Goal: Feedback & Contribution: Leave review/rating

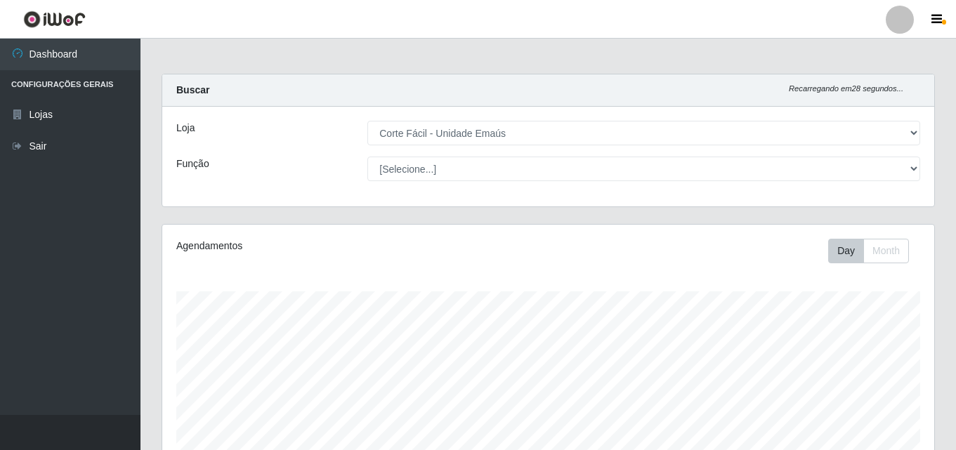
select select "201"
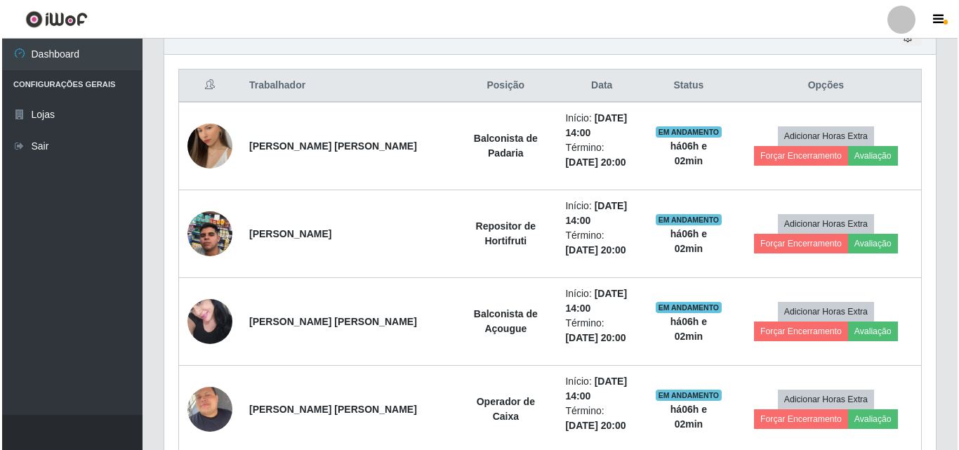
scroll to position [291, 772]
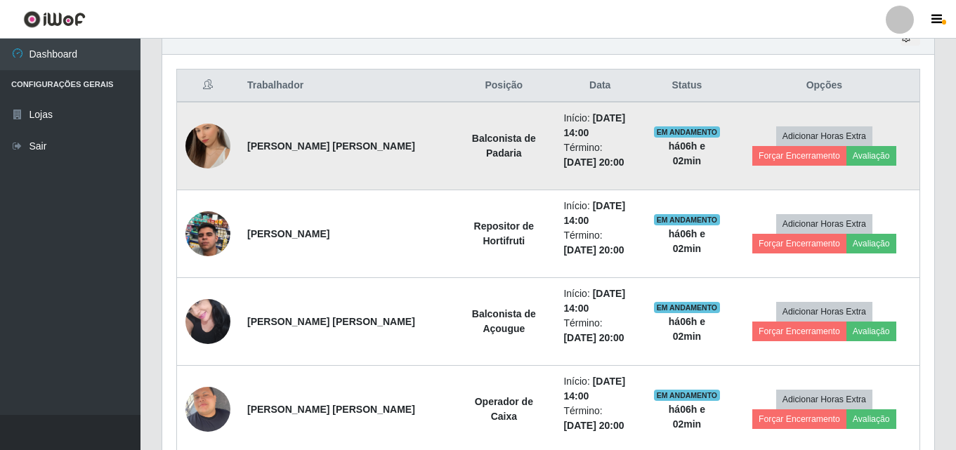
click at [213, 152] on img at bounding box center [207, 146] width 45 height 80
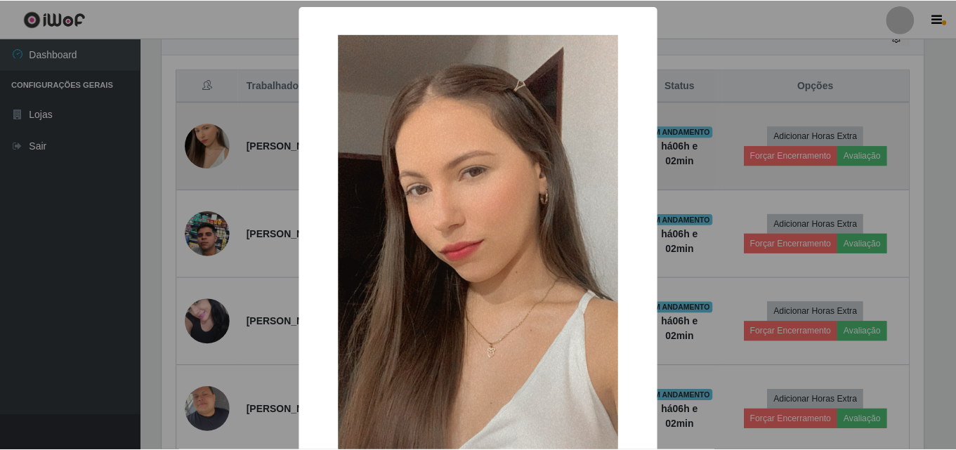
scroll to position [291, 765]
click at [213, 152] on div "× OK Cancel" at bounding box center [479, 225] width 959 height 450
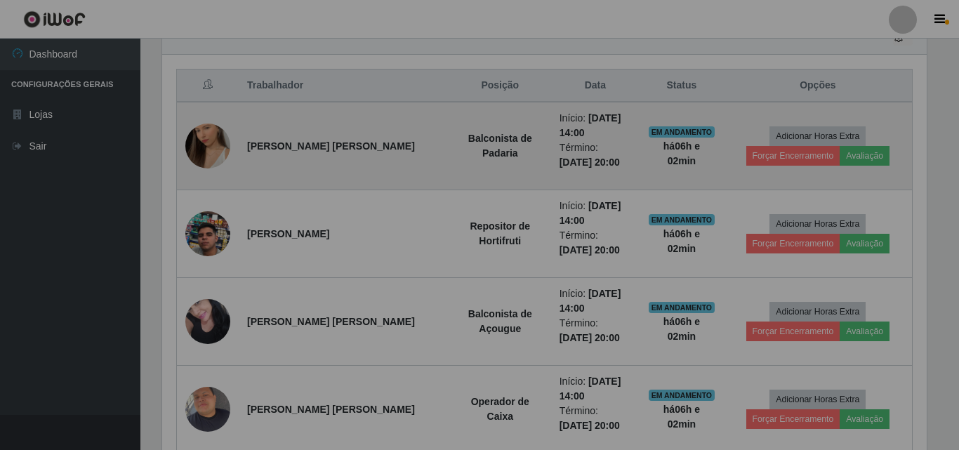
scroll to position [291, 772]
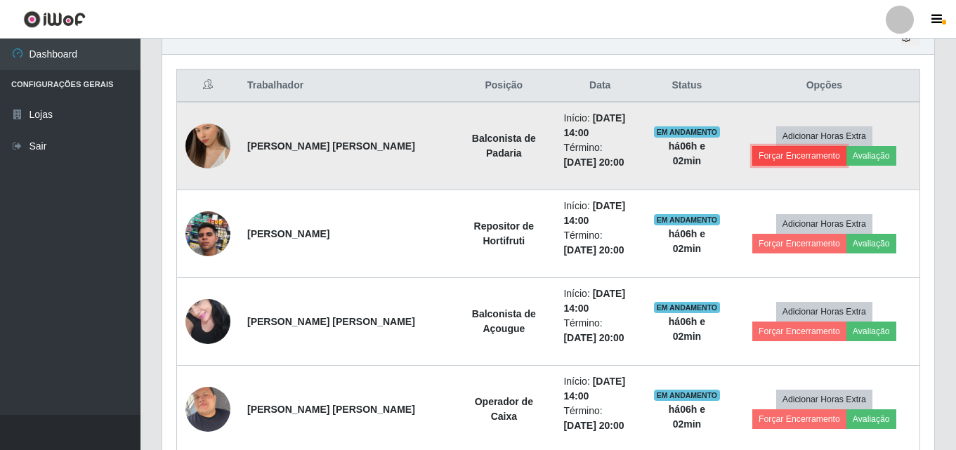
click at [786, 153] on button "Forçar Encerramento" at bounding box center [799, 156] width 94 height 20
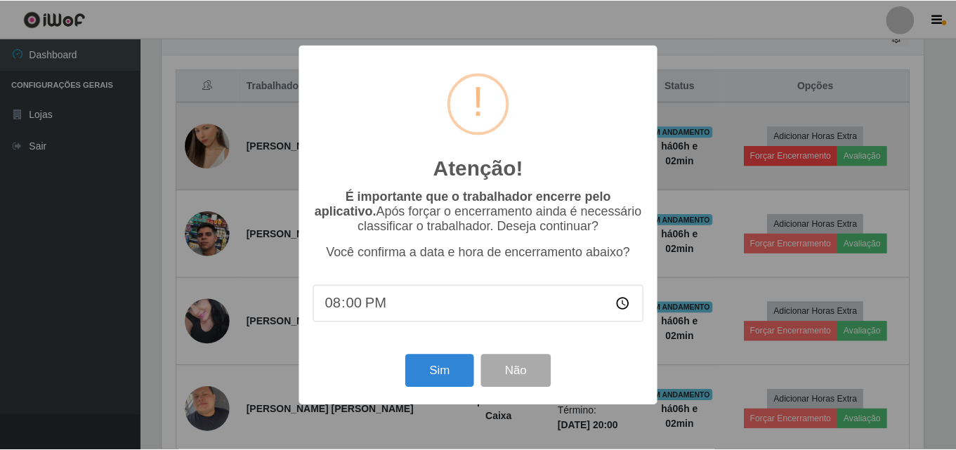
scroll to position [291, 765]
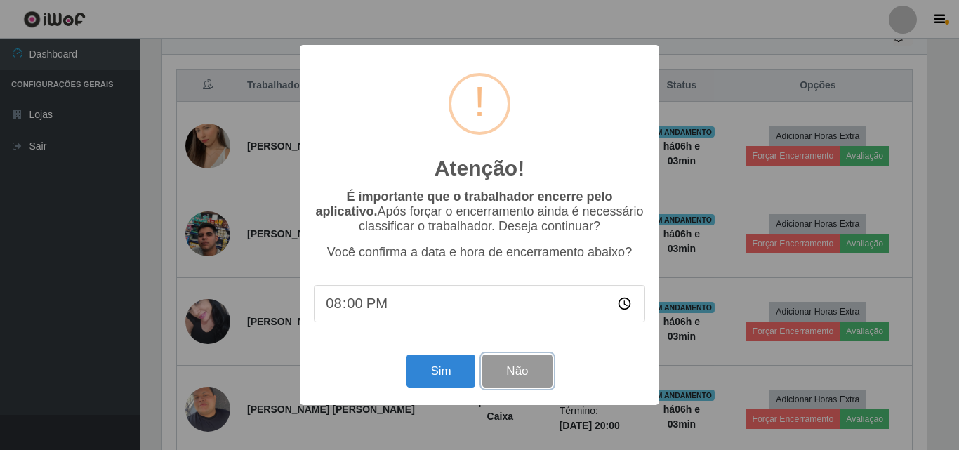
click at [510, 372] on button "Não" at bounding box center [517, 371] width 70 height 33
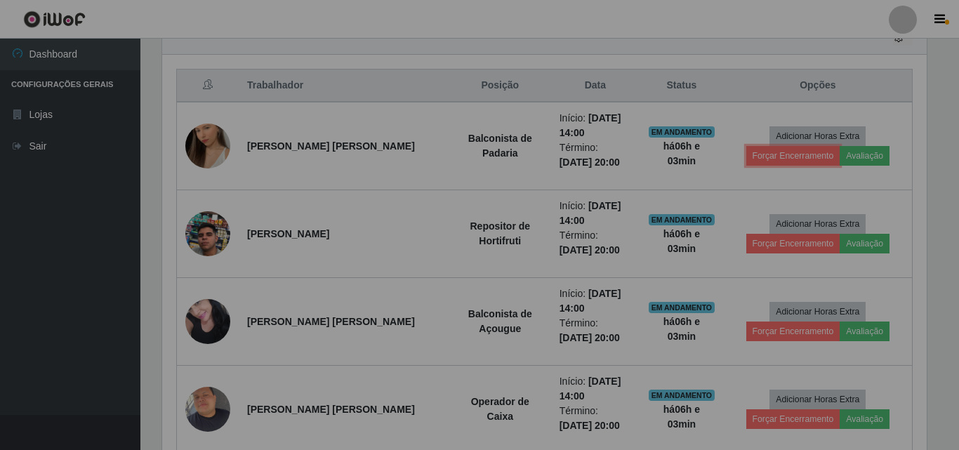
scroll to position [291, 772]
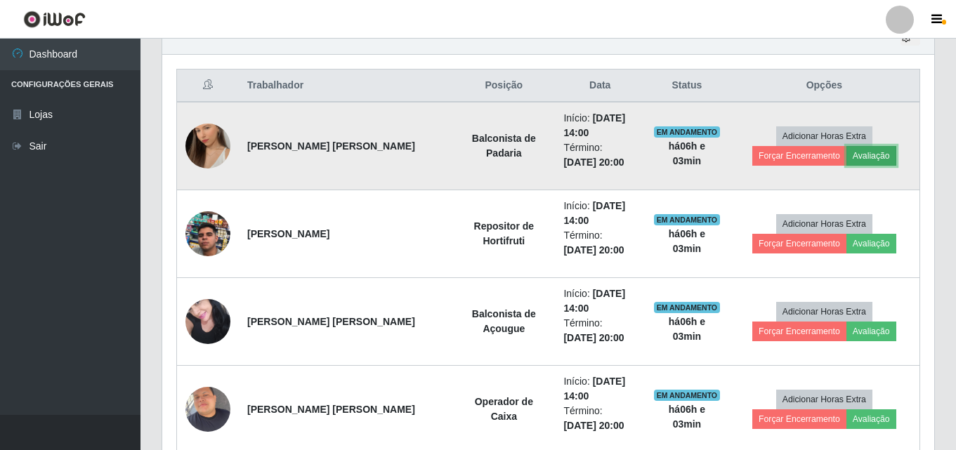
click at [861, 154] on button "Avaliação" at bounding box center [871, 156] width 50 height 20
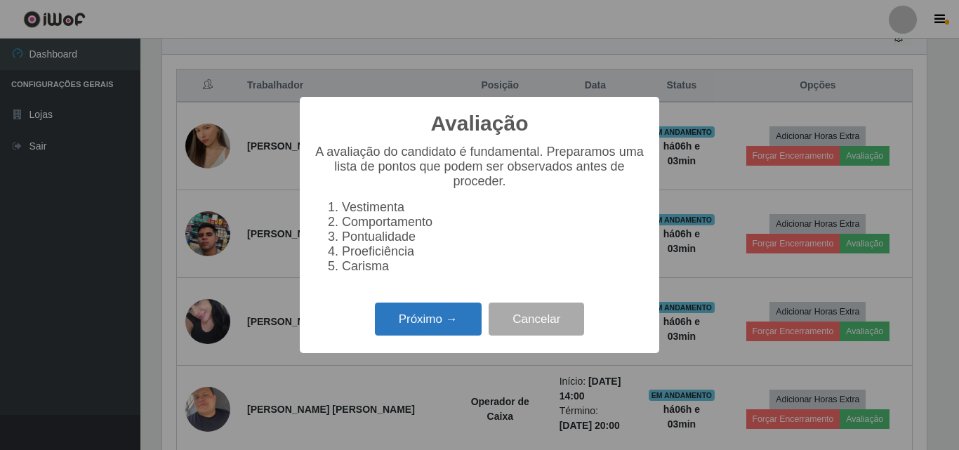
click at [404, 324] on button "Próximo →" at bounding box center [428, 319] width 107 height 33
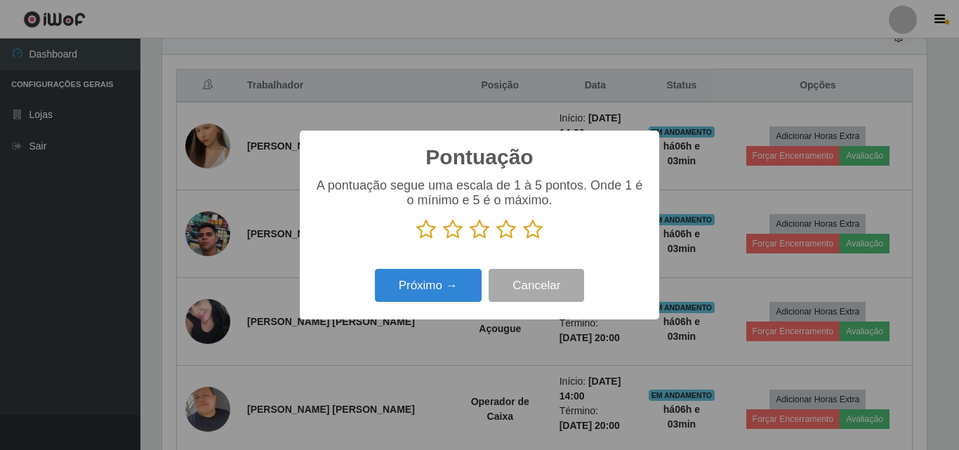
scroll to position [701912, 701439]
click at [537, 230] on icon at bounding box center [533, 229] width 20 height 21
click at [523, 240] on input "radio" at bounding box center [523, 240] width 0 height 0
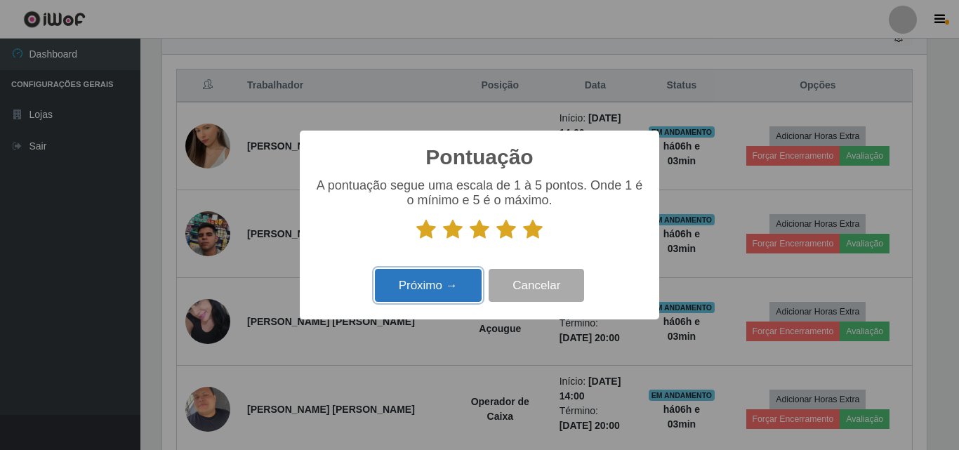
click at [417, 294] on button "Próximo →" at bounding box center [428, 285] width 107 height 33
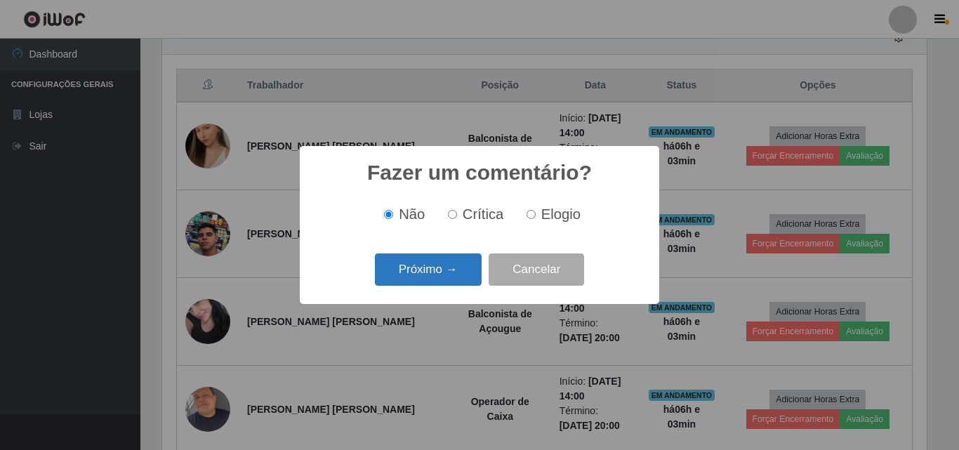
click at [442, 278] on button "Próximo →" at bounding box center [428, 269] width 107 height 33
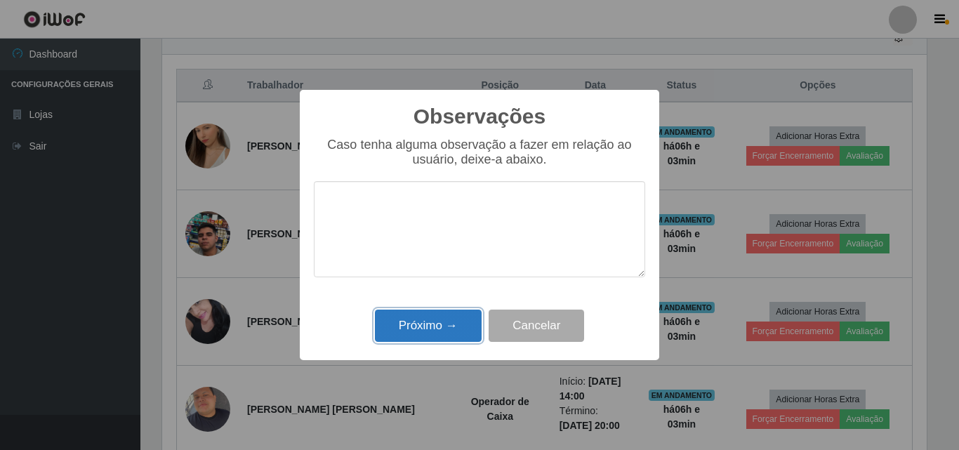
click at [414, 324] on button "Próximo →" at bounding box center [428, 326] width 107 height 33
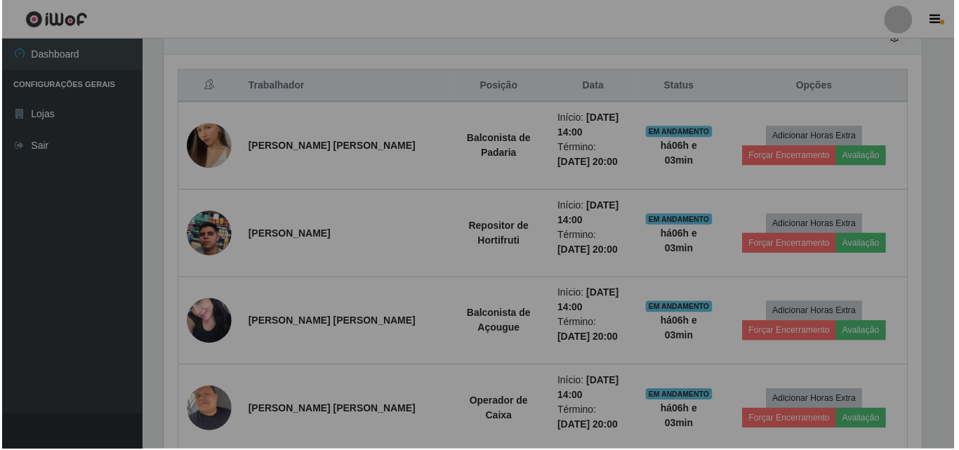
scroll to position [291, 772]
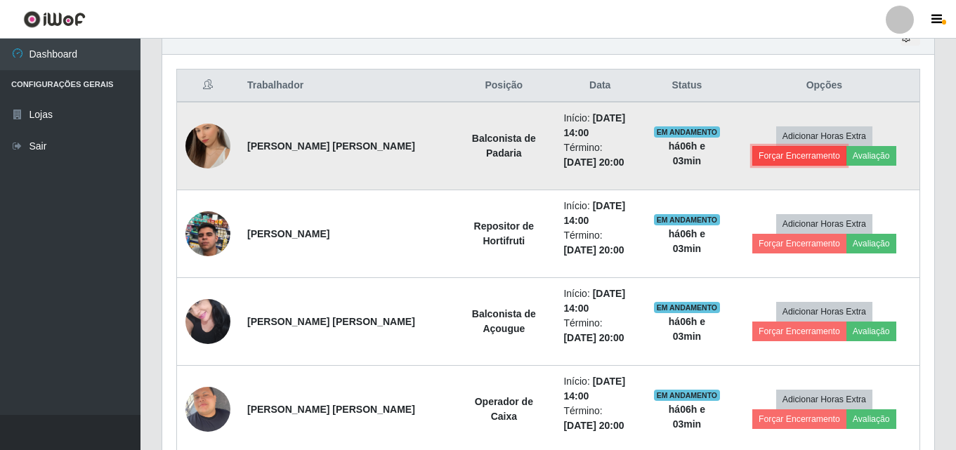
click at [792, 158] on button "Forçar Encerramento" at bounding box center [799, 156] width 94 height 20
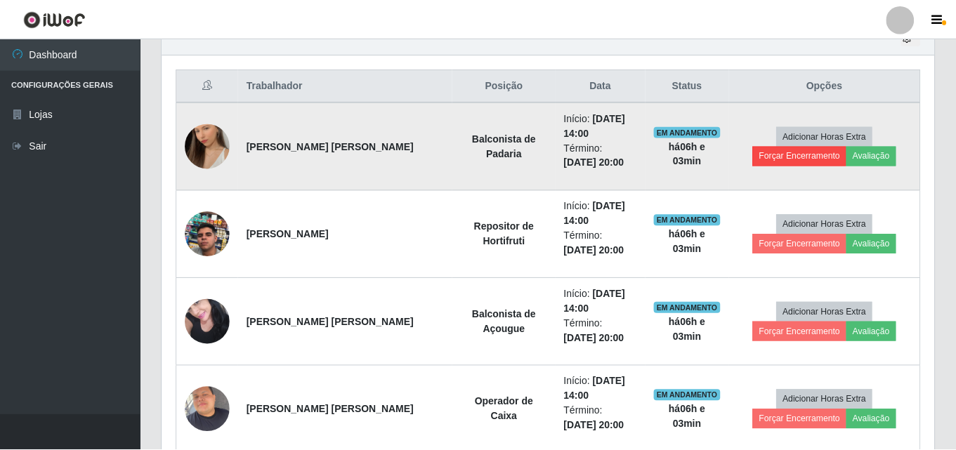
scroll to position [291, 765]
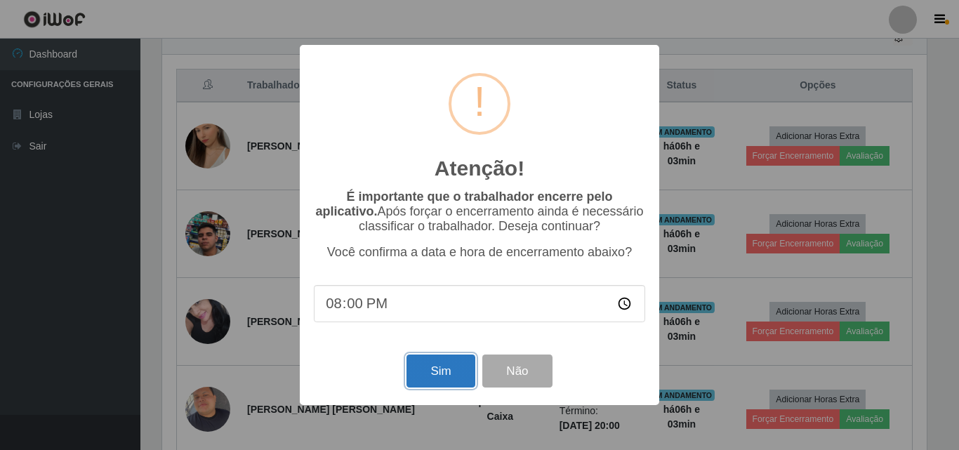
click at [436, 381] on button "Sim" at bounding box center [441, 371] width 68 height 33
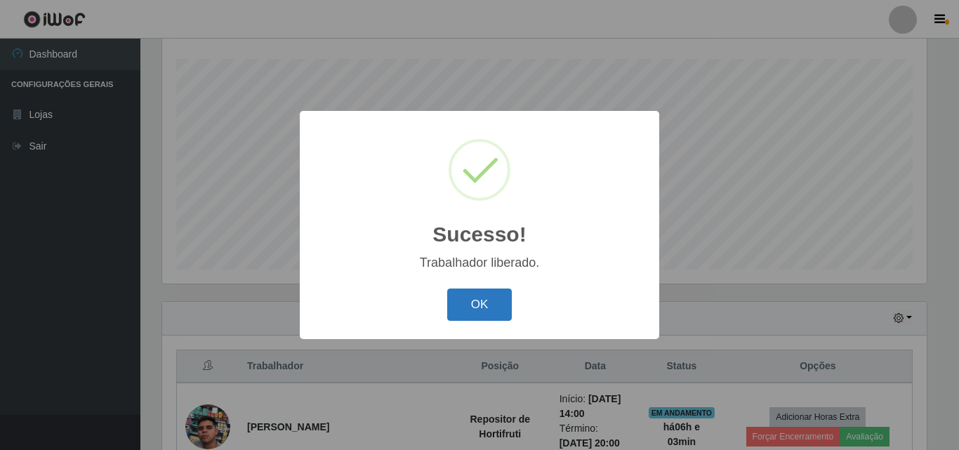
click at [475, 302] on button "OK" at bounding box center [479, 305] width 65 height 33
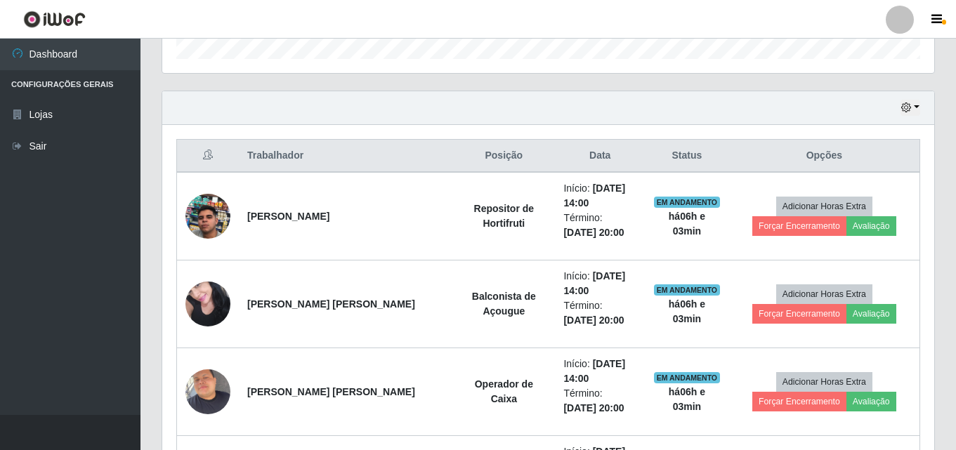
scroll to position [373, 0]
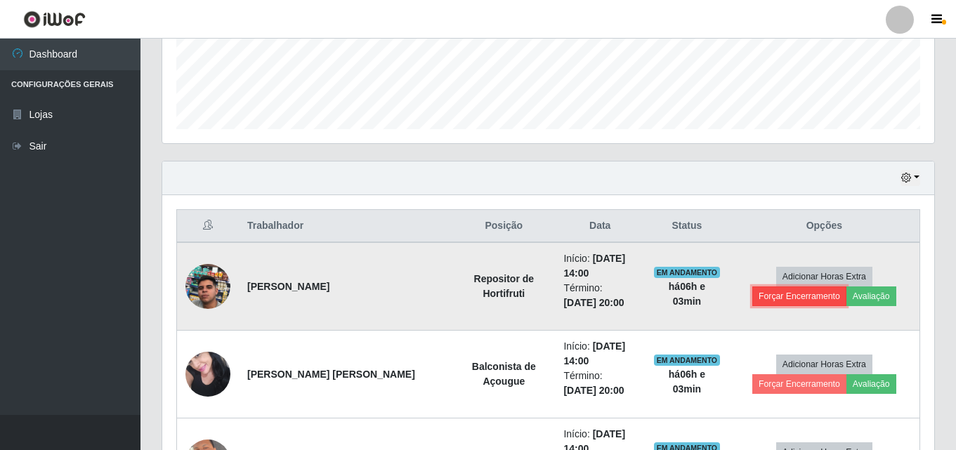
click at [774, 300] on button "Forçar Encerramento" at bounding box center [799, 296] width 94 height 20
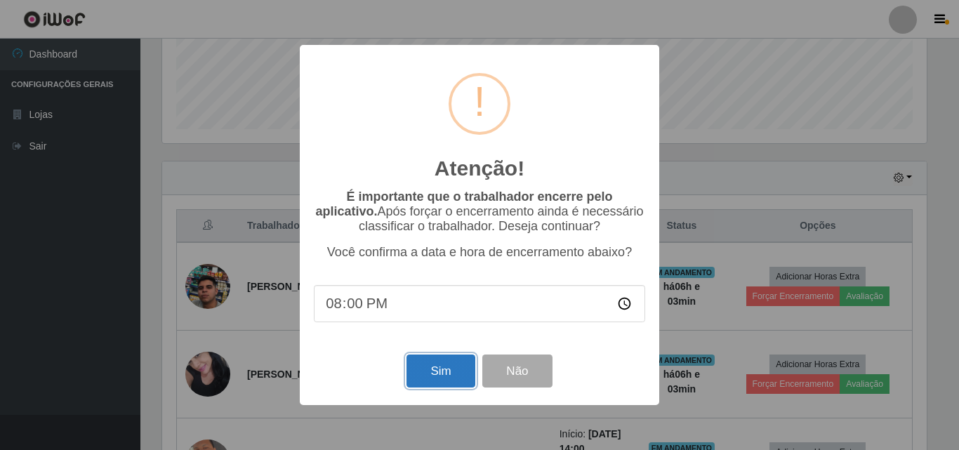
click at [439, 383] on button "Sim" at bounding box center [441, 371] width 68 height 33
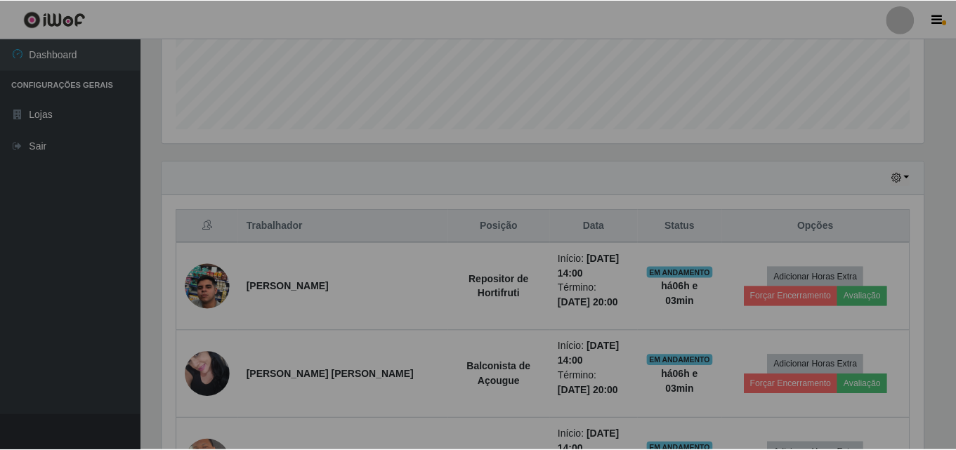
scroll to position [0, 0]
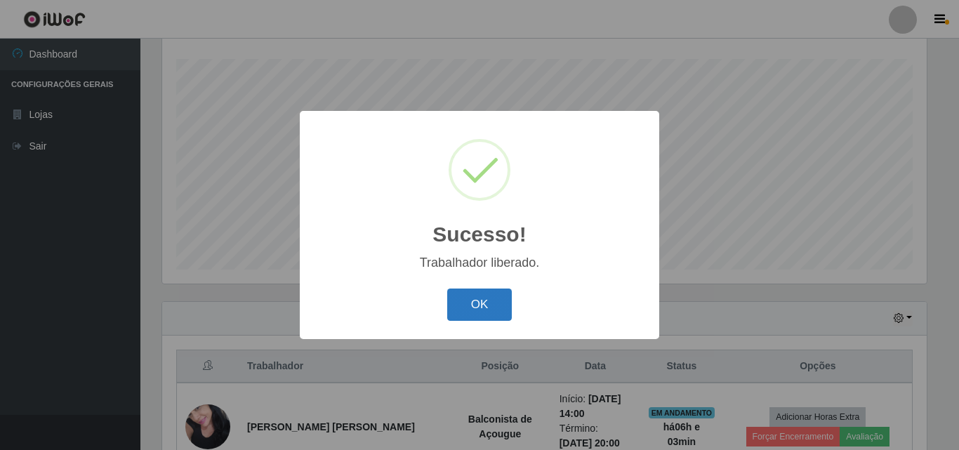
click at [479, 312] on button "OK" at bounding box center [479, 305] width 65 height 33
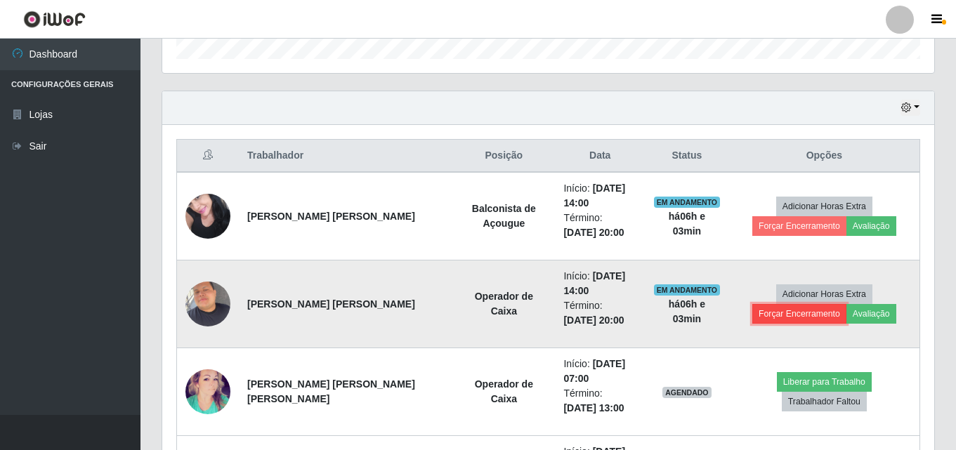
click at [770, 316] on button "Forçar Encerramento" at bounding box center [799, 314] width 94 height 20
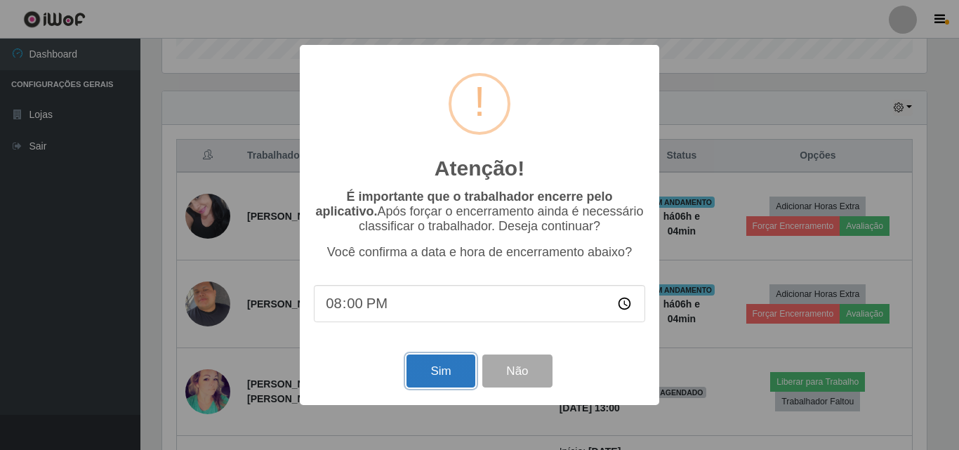
click at [440, 375] on button "Sim" at bounding box center [441, 371] width 68 height 33
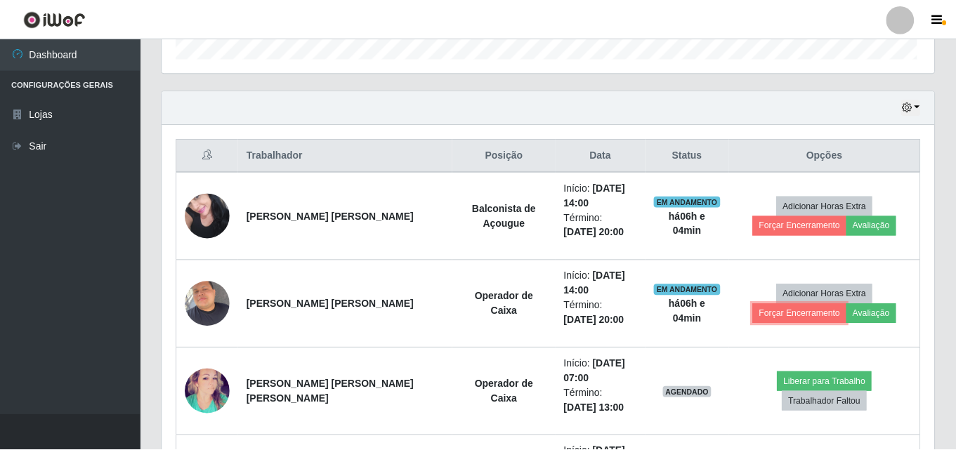
scroll to position [701912, 701432]
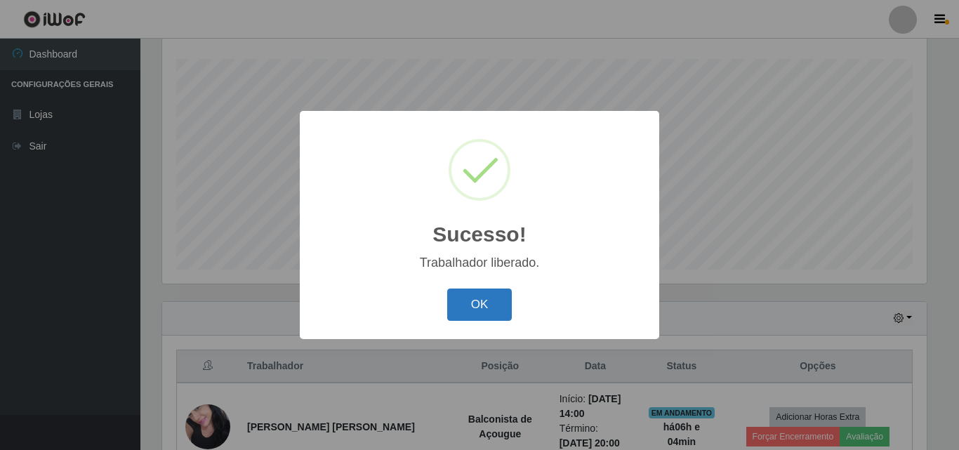
click at [476, 314] on button "OK" at bounding box center [479, 305] width 65 height 33
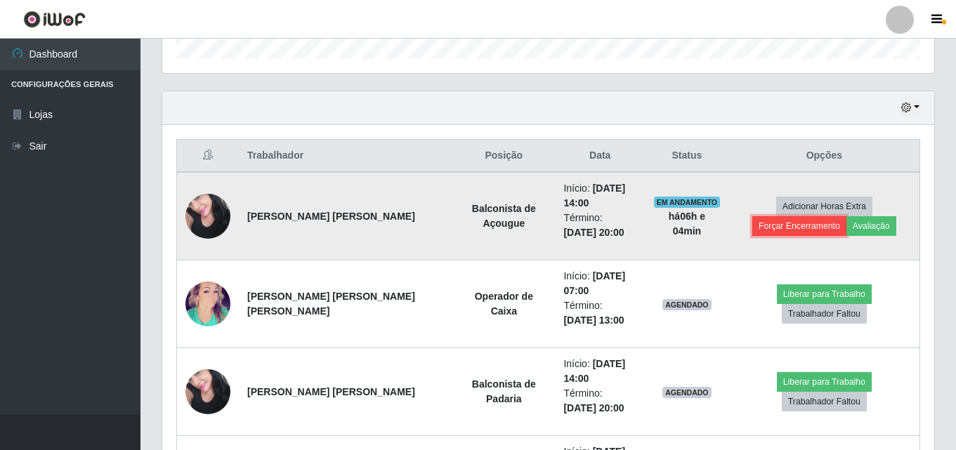
click at [799, 230] on button "Forçar Encerramento" at bounding box center [799, 226] width 94 height 20
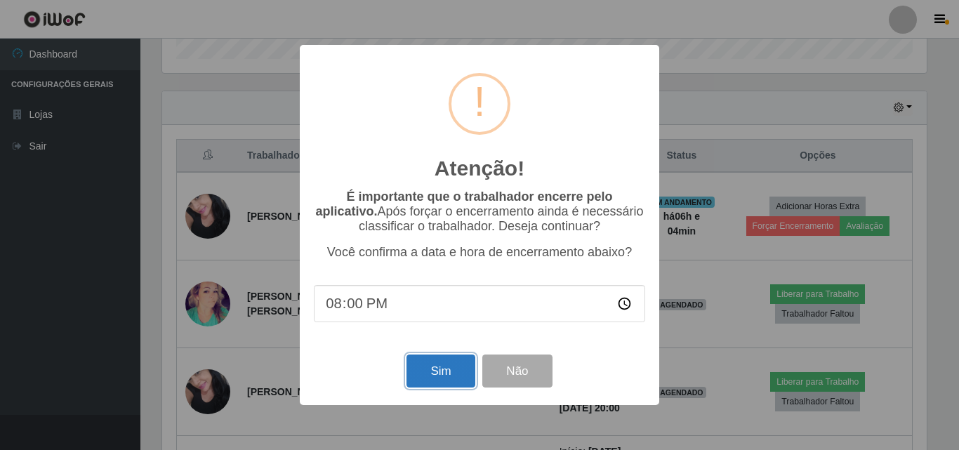
click at [454, 372] on button "Sim" at bounding box center [441, 371] width 68 height 33
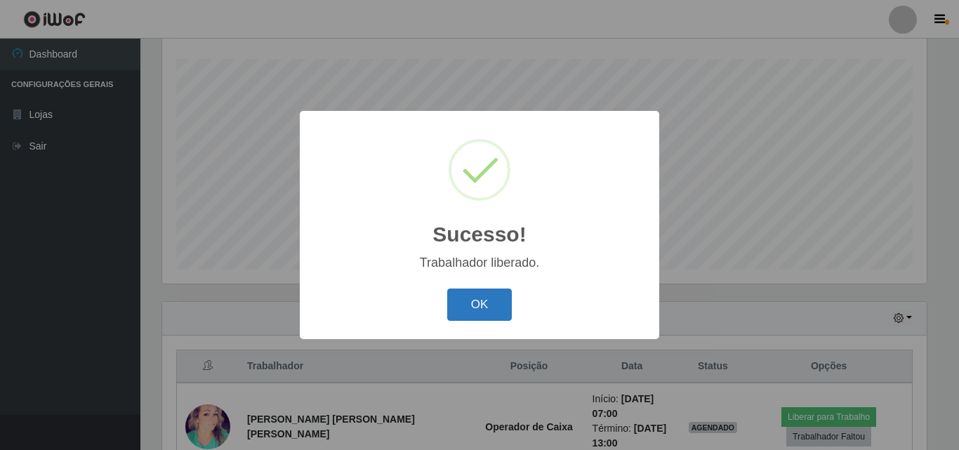
click at [482, 302] on button "OK" at bounding box center [479, 305] width 65 height 33
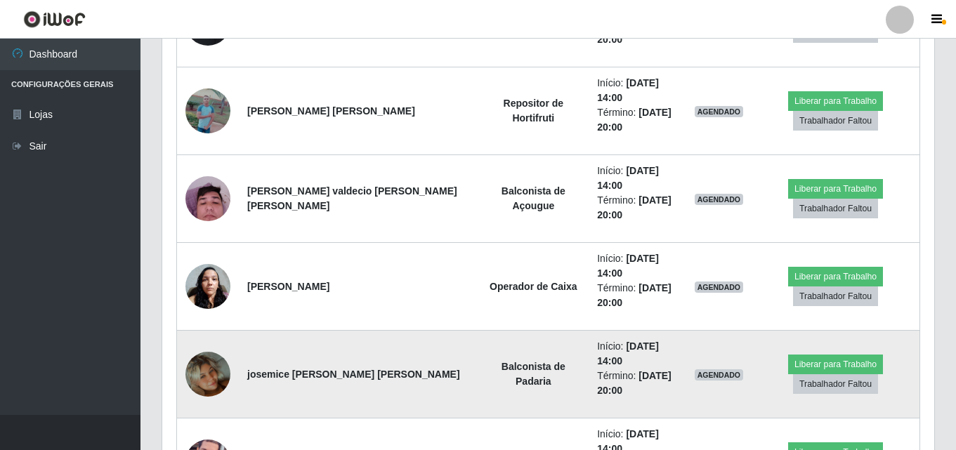
click at [202, 375] on img at bounding box center [207, 374] width 45 height 80
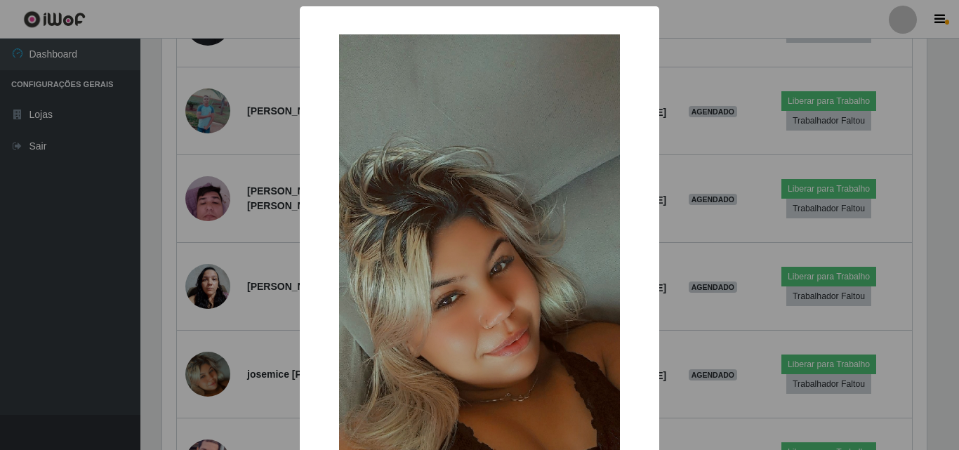
click at [257, 296] on div "× OK Cancel" at bounding box center [479, 225] width 959 height 450
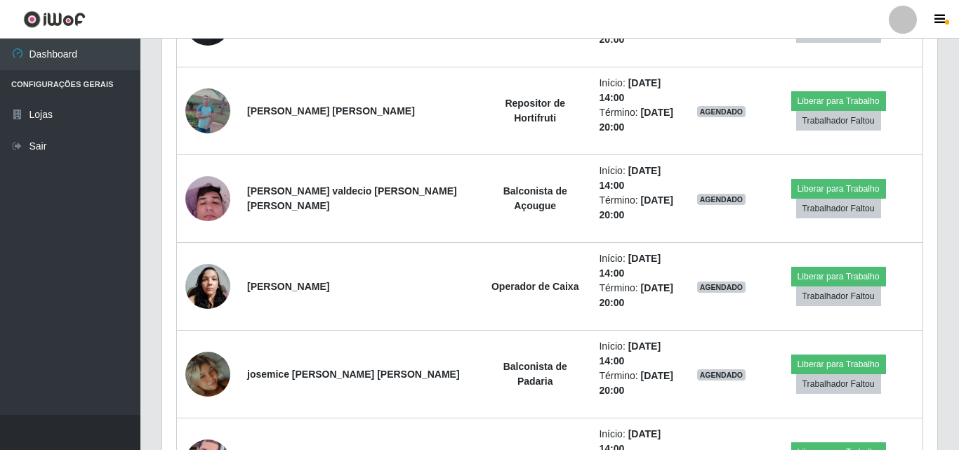
scroll to position [291, 772]
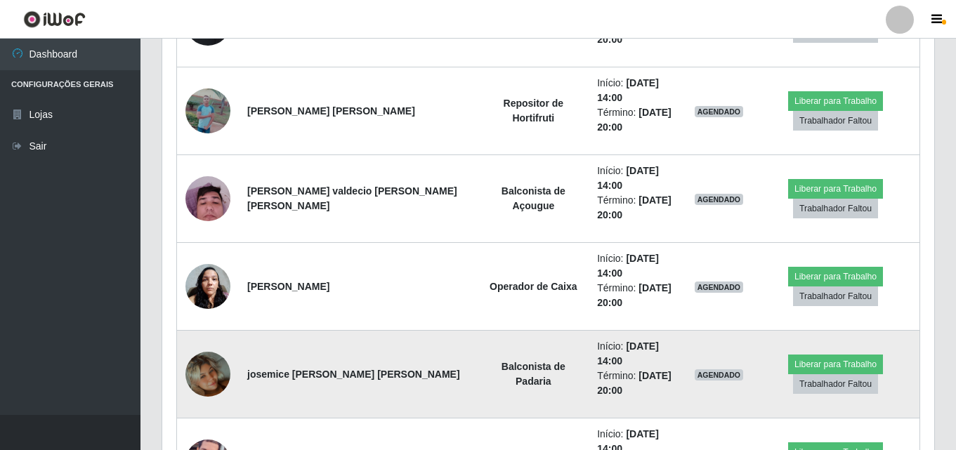
click at [216, 374] on img at bounding box center [207, 374] width 45 height 80
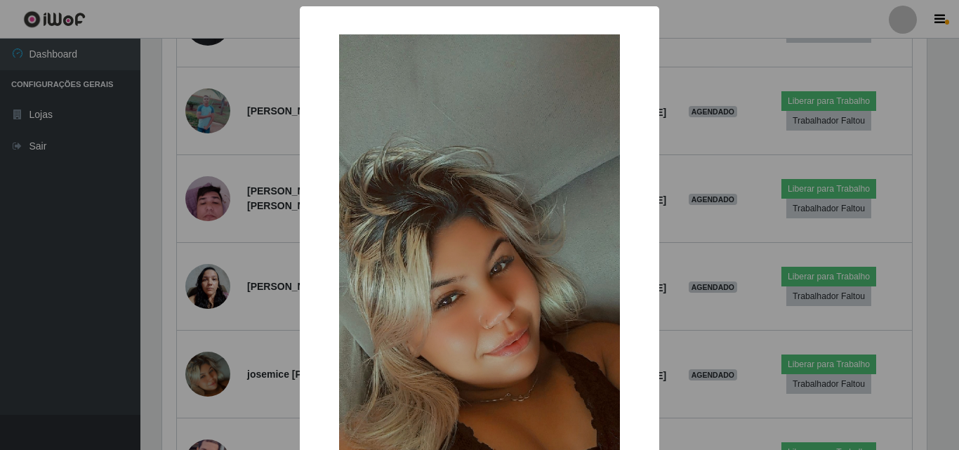
click at [282, 336] on div "× OK Cancel" at bounding box center [479, 225] width 959 height 450
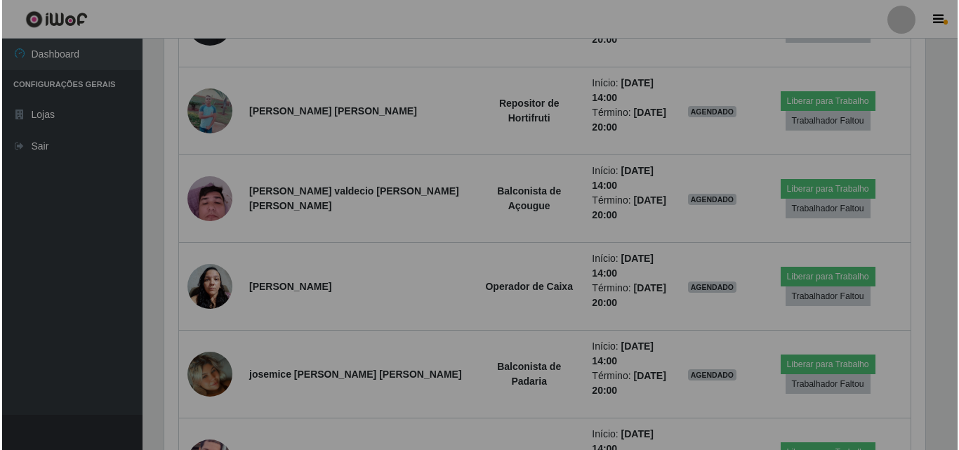
scroll to position [291, 772]
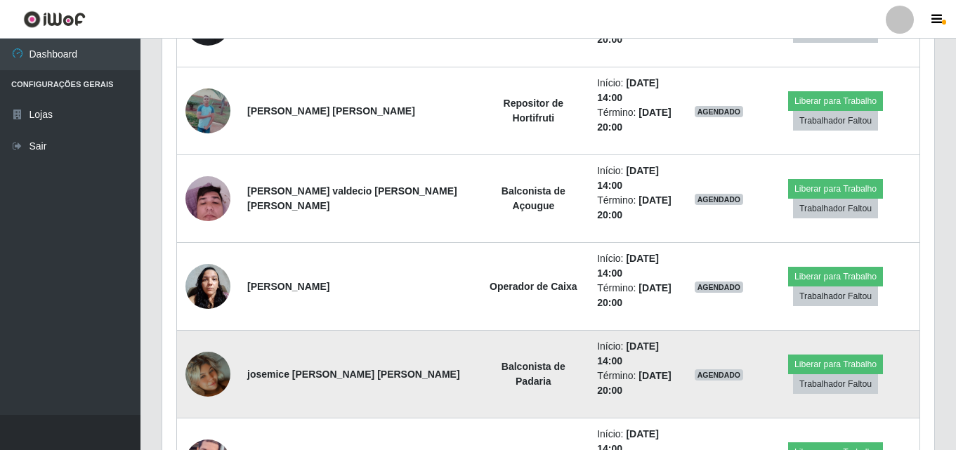
click at [222, 368] on img at bounding box center [207, 374] width 45 height 80
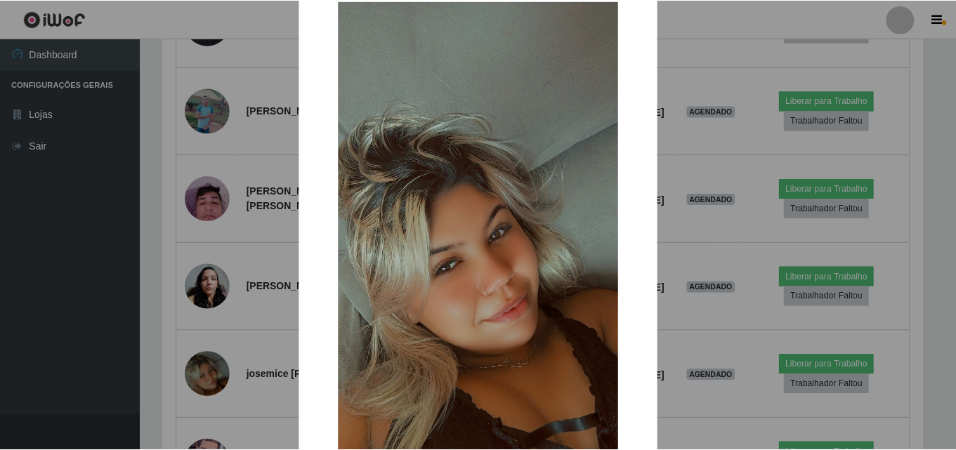
scroll to position [32, 0]
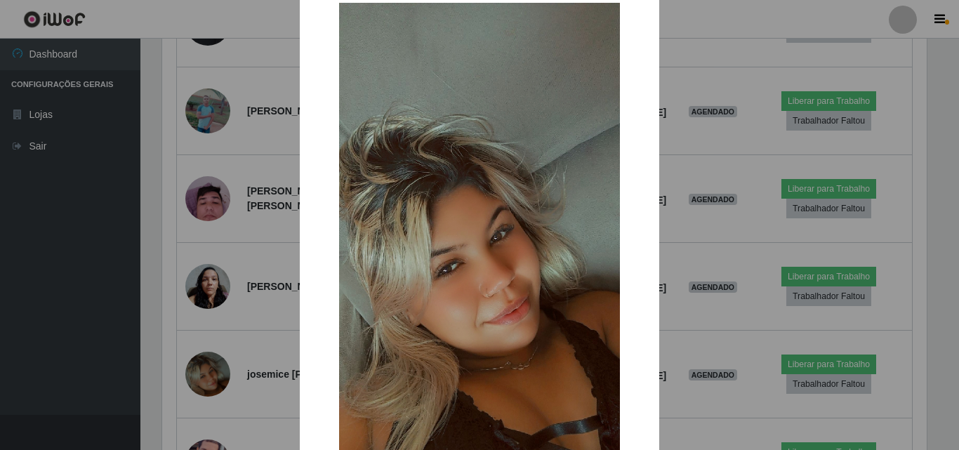
click at [232, 339] on div "× OK Cancel" at bounding box center [479, 225] width 959 height 450
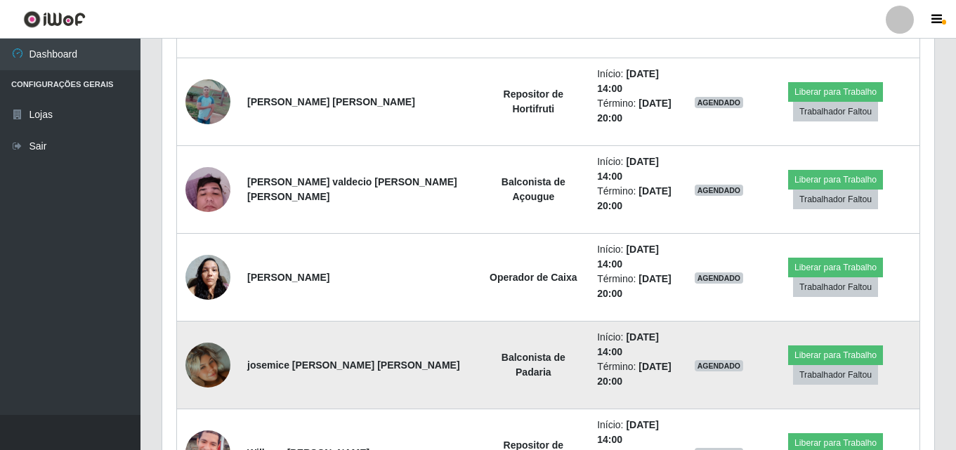
scroll to position [794, 0]
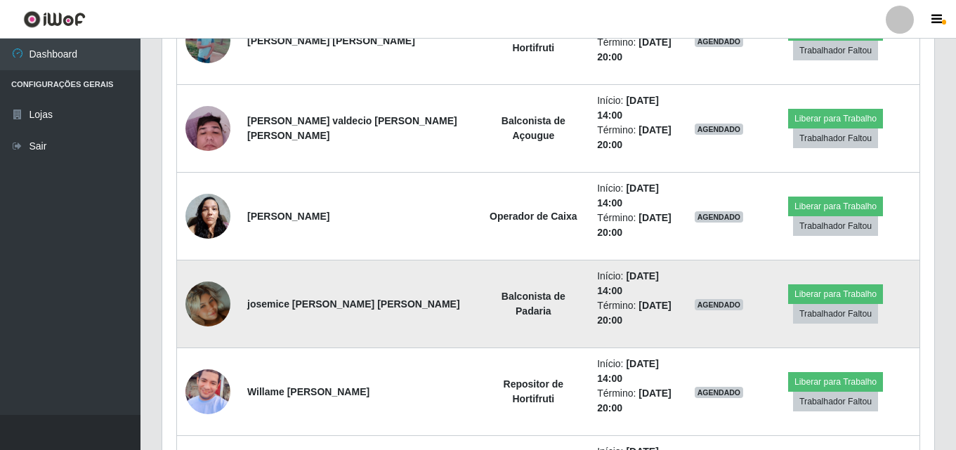
click at [209, 292] on img at bounding box center [207, 304] width 45 height 80
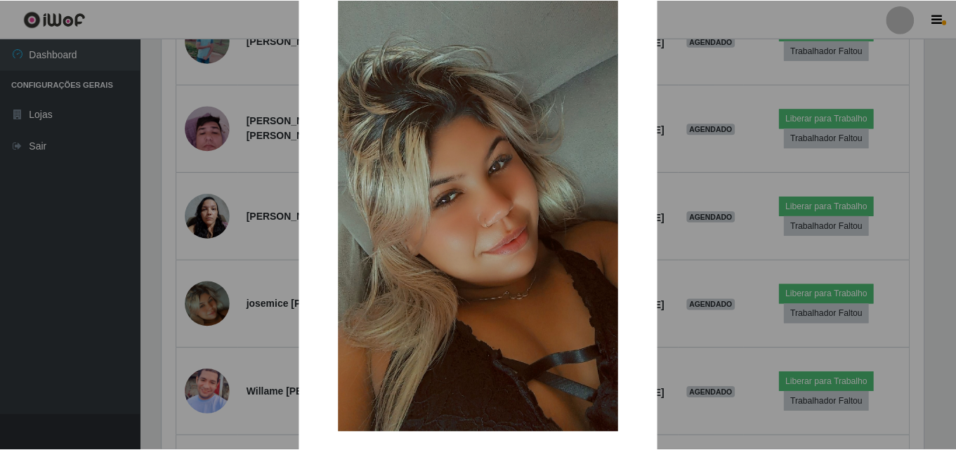
scroll to position [172, 0]
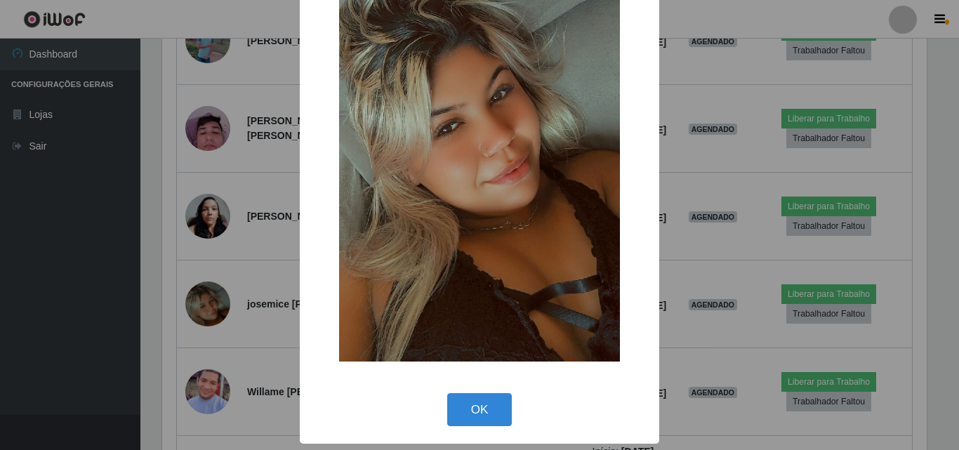
click at [259, 301] on div "× OK Cancel" at bounding box center [479, 225] width 959 height 450
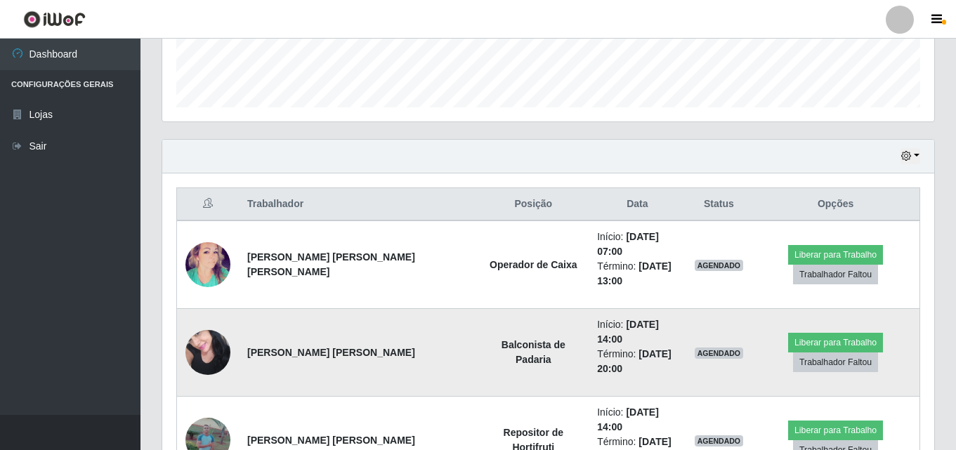
scroll to position [443, 0]
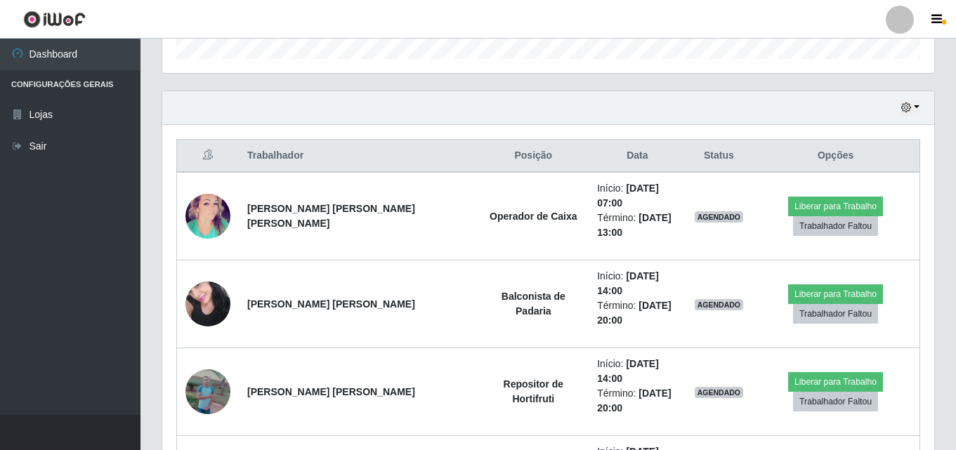
click at [607, 113] on div "Hoje 1 dia 3 dias 1 Semana Não encerrados" at bounding box center [548, 108] width 772 height 34
click at [698, 114] on div "Hoje 1 dia 3 dias 1 Semana Não encerrados" at bounding box center [548, 108] width 772 height 34
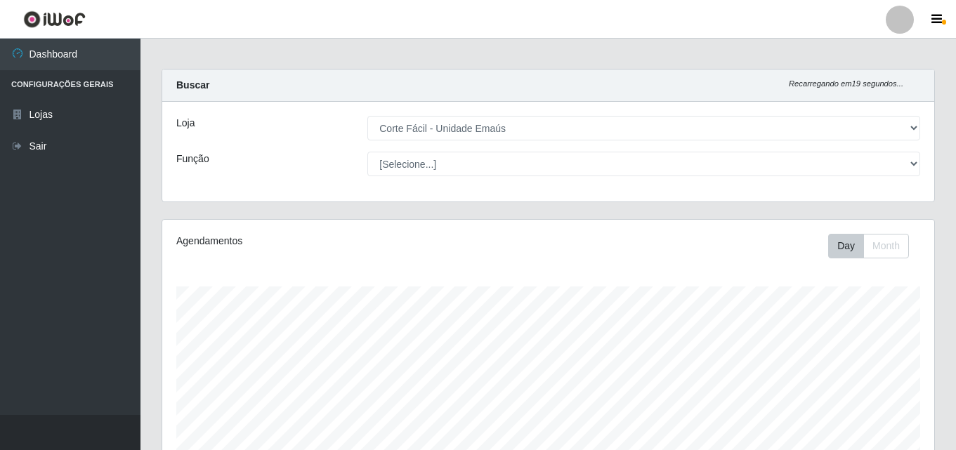
scroll to position [0, 0]
